Goal: Task Accomplishment & Management: Use online tool/utility

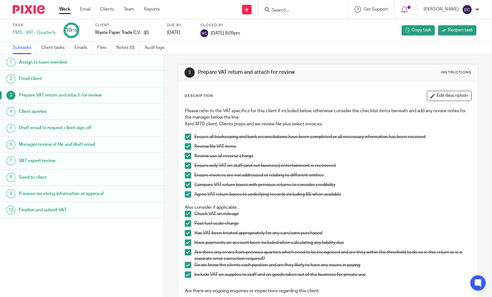
click at [285, 7] on form at bounding box center [305, 9] width 68 height 8
click at [293, 12] on input "Search" at bounding box center [300, 11] width 58 height 6
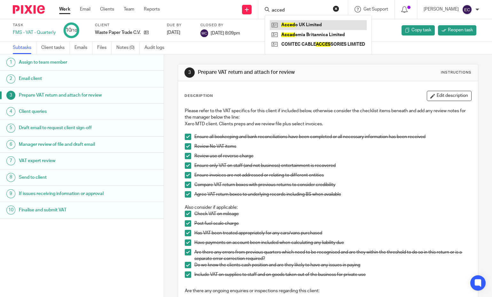
type input "acced"
click at [309, 24] on link at bounding box center [318, 25] width 97 height 10
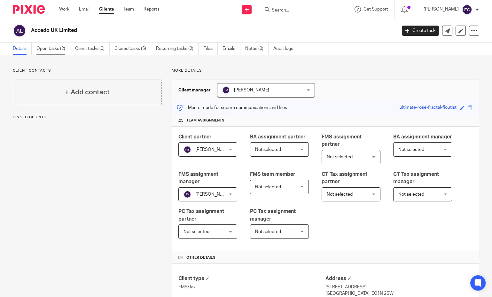
click at [54, 49] on link "Open tasks (2)" at bounding box center [53, 49] width 34 height 12
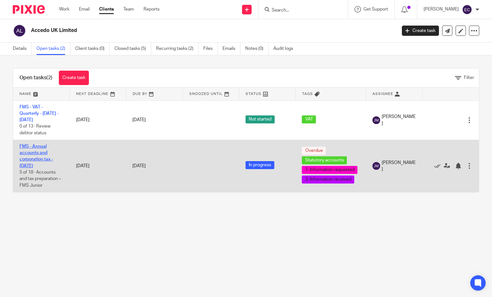
click at [38, 153] on link "FMS - Annual accounts and corporation tax - [DATE]" at bounding box center [37, 156] width 34 height 24
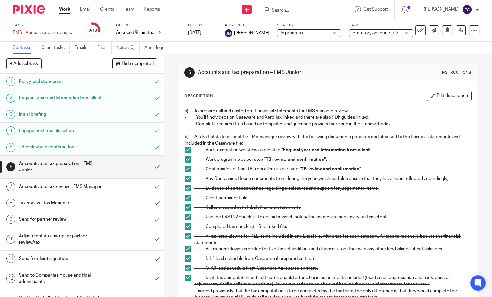
scroll to position [154, 0]
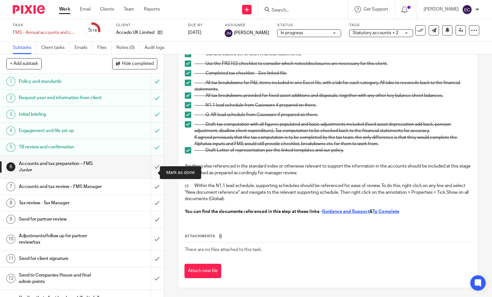
click at [149, 172] on input "submit" at bounding box center [82, 167] width 164 height 23
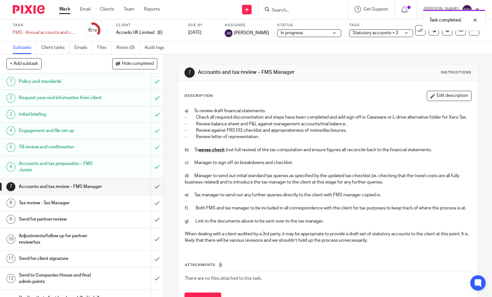
click at [115, 172] on div "Accounts and tax preparation – FMS Junior" at bounding box center [81, 167] width 125 height 16
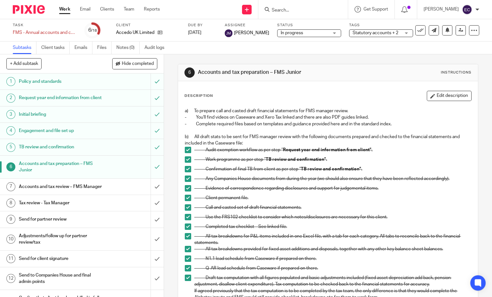
scroll to position [154, 0]
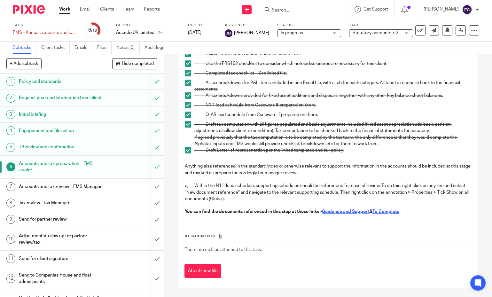
click at [387, 211] on u "To Complete" at bounding box center [386, 211] width 27 height 4
